Goal: Transaction & Acquisition: Purchase product/service

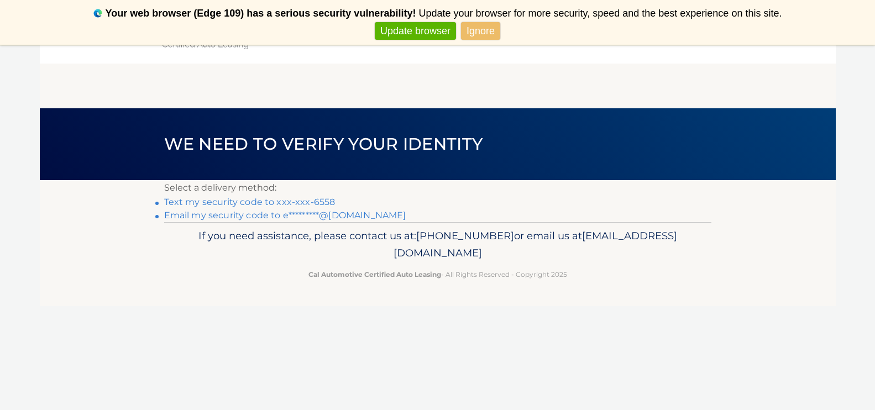
click at [270, 200] on link "Text my security code to xxx-xxx-6558" at bounding box center [249, 202] width 171 height 11
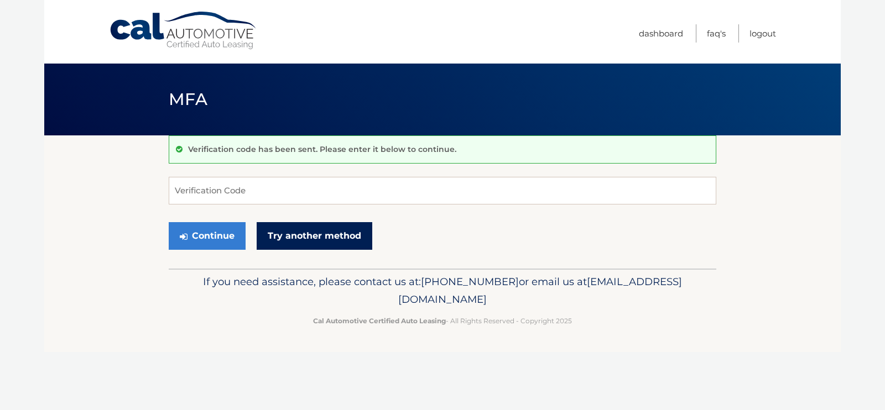
click at [307, 239] on link "Try another method" at bounding box center [315, 236] width 116 height 28
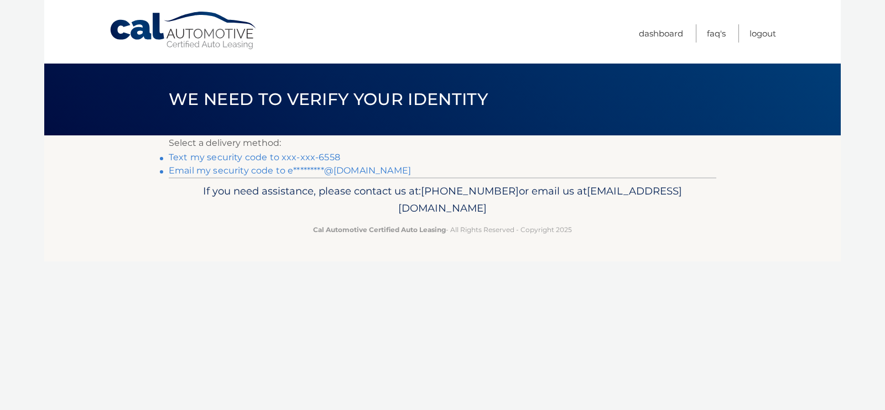
click at [346, 170] on link "Email my security code to e*********@[DOMAIN_NAME]" at bounding box center [290, 170] width 242 height 11
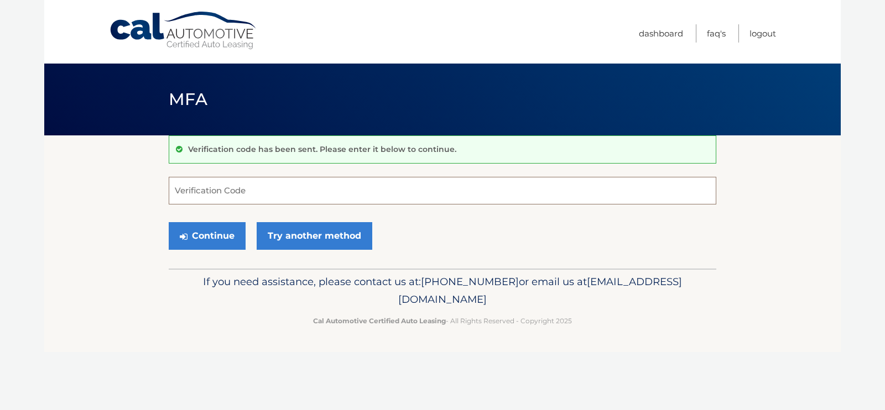
click at [322, 185] on input "Verification Code" at bounding box center [442, 191] width 547 height 28
type input "172438"
click at [218, 237] on button "Continue" at bounding box center [207, 236] width 77 height 28
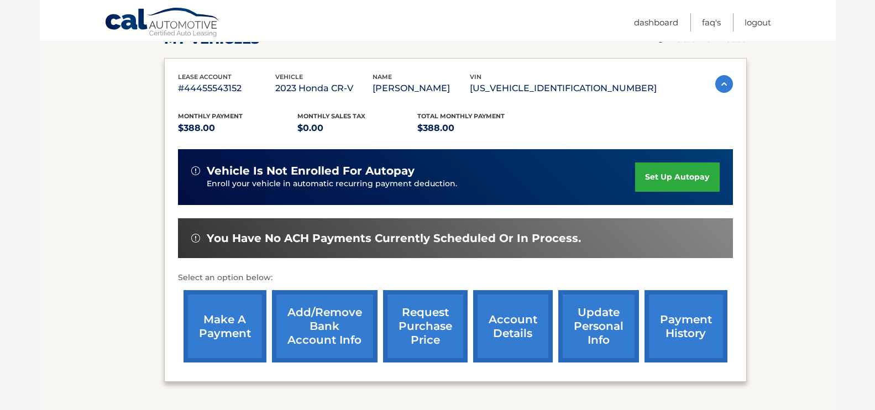
scroll to position [176, 0]
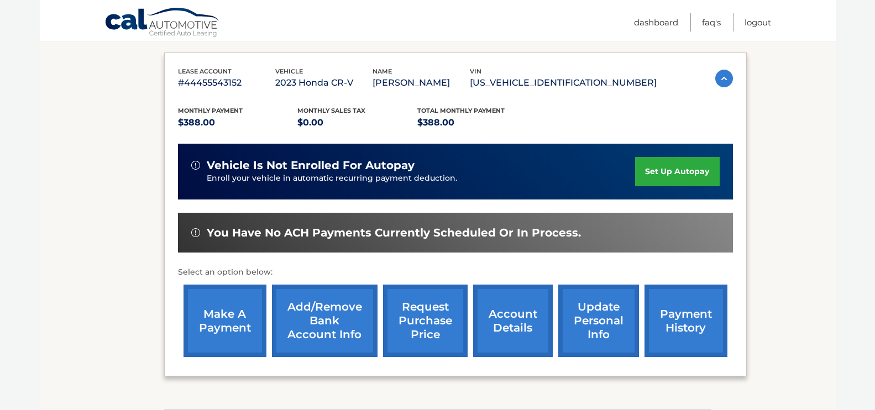
click at [225, 322] on link "make a payment" at bounding box center [225, 321] width 83 height 72
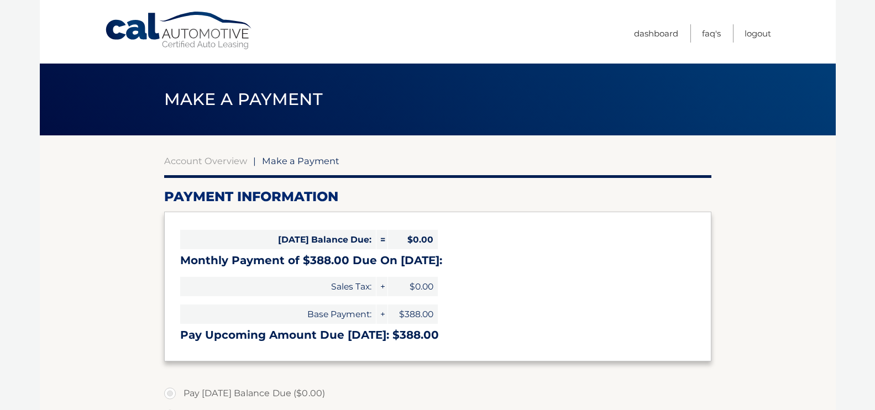
select select "YTcwYjRhOGEtOTU1Yi00MDIzLWJmNDctY2ZhMzUwYTQwMjVl"
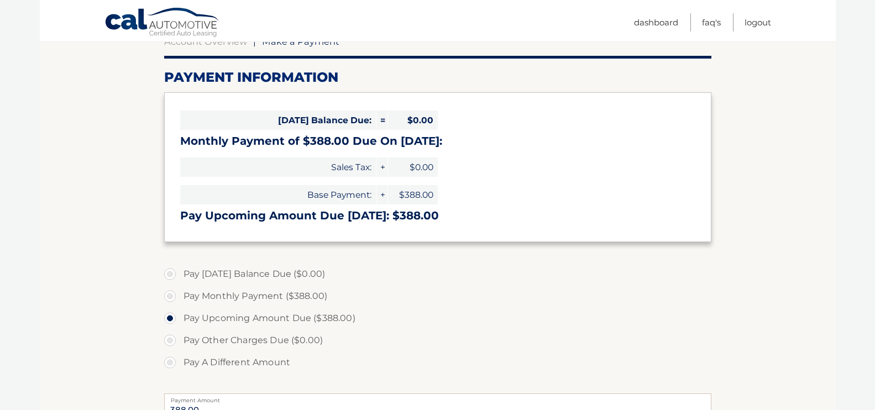
scroll to position [137, 0]
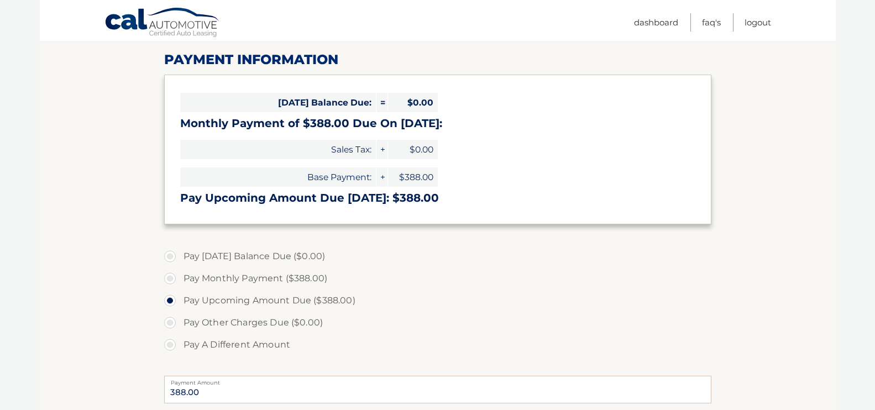
click at [249, 276] on label "Pay Monthly Payment ($388.00)" at bounding box center [437, 279] width 547 height 22
click at [180, 276] on input "Pay Monthly Payment ($388.00)" at bounding box center [174, 277] width 11 height 18
radio input "true"
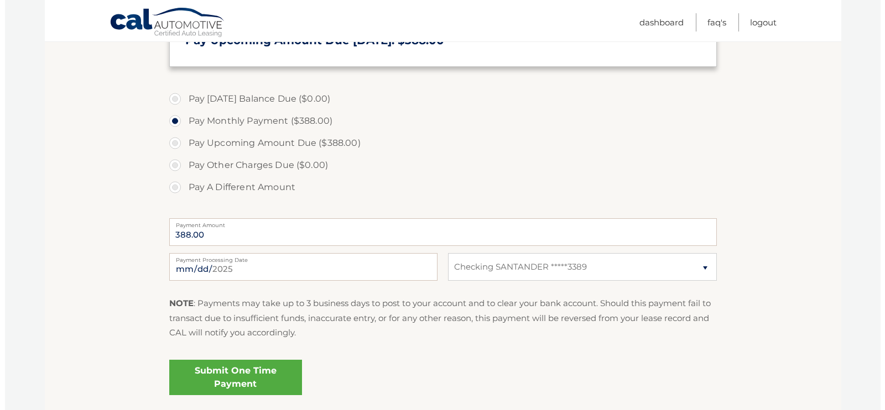
scroll to position [322, 0]
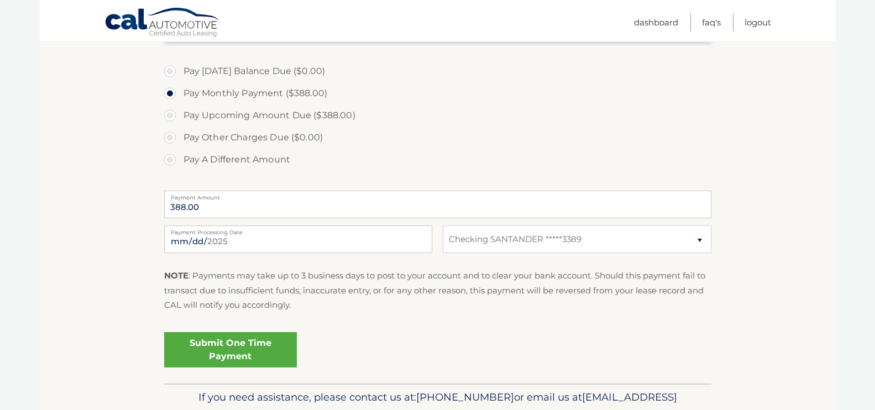
click at [267, 353] on link "Submit One Time Payment" at bounding box center [230, 349] width 133 height 35
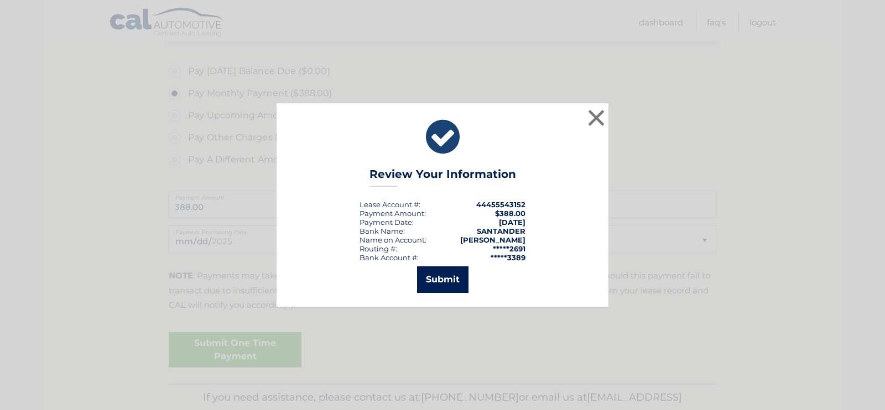
click at [442, 279] on button "Submit" at bounding box center [442, 280] width 51 height 27
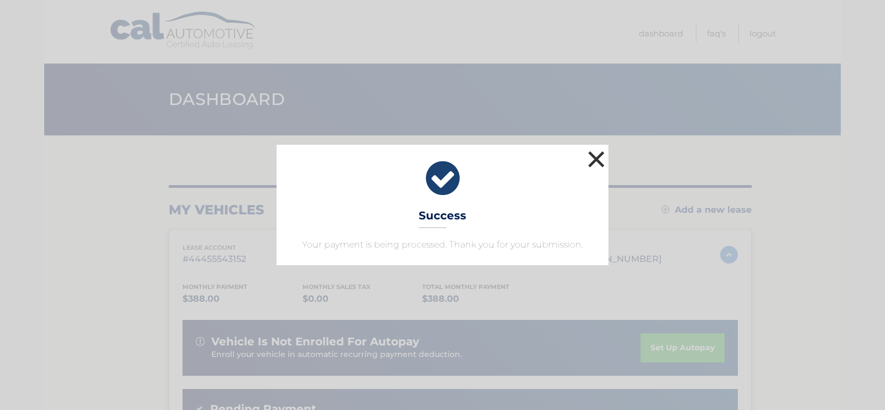
click at [593, 155] on button "×" at bounding box center [596, 159] width 22 height 22
